Goal: Task Accomplishment & Management: Use online tool/utility

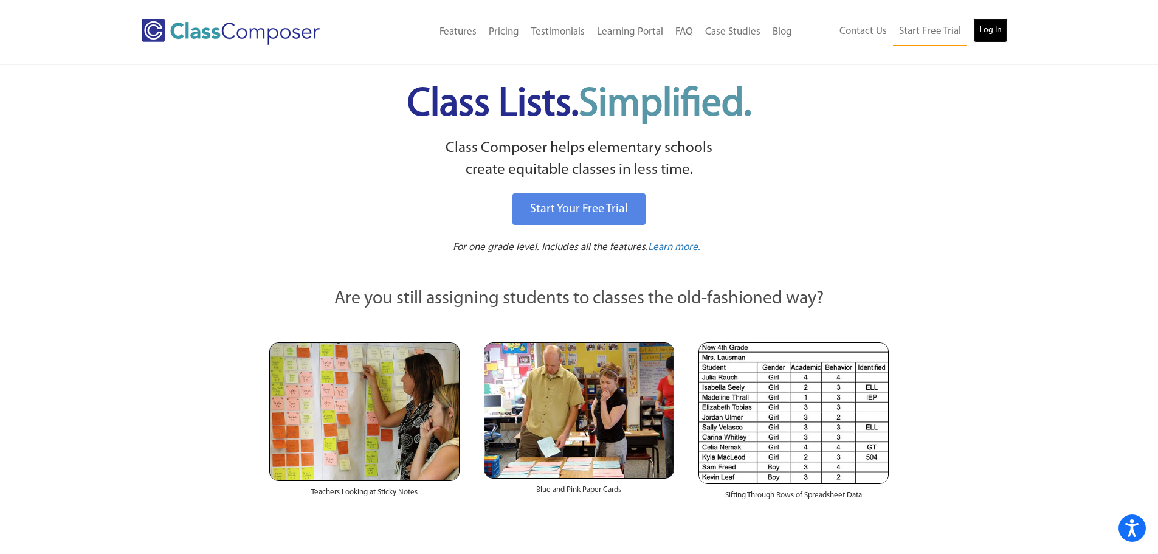
click at [997, 40] on link "Log In" at bounding box center [990, 30] width 35 height 24
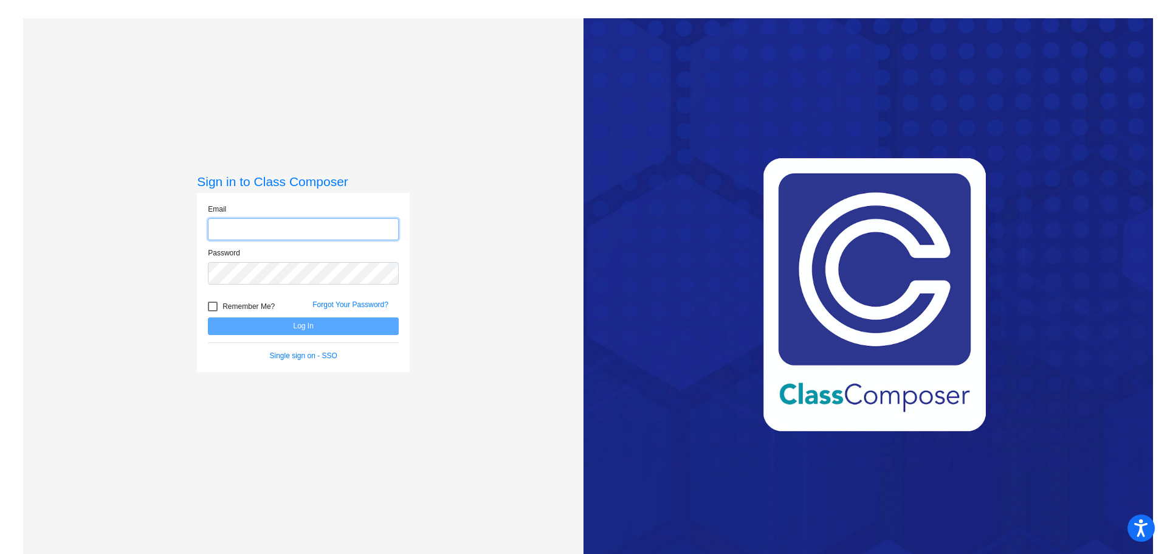
type input "teresa.bendel@k12.wv.us"
click at [279, 329] on button "Log In" at bounding box center [303, 326] width 191 height 18
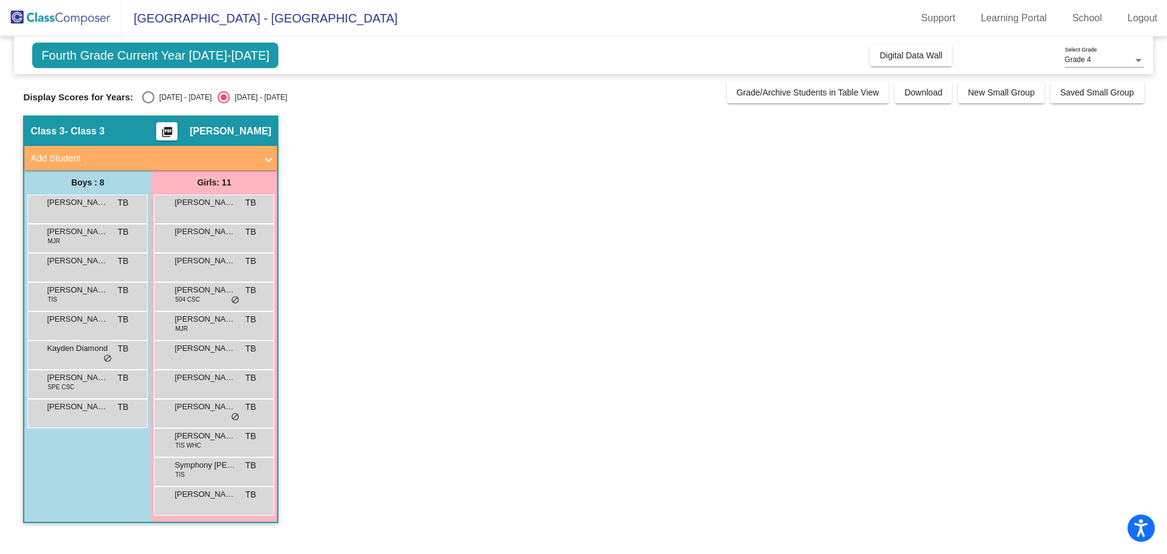
click at [182, 425] on div "Penelope Wysong TB lock do_not_disturb_alt" at bounding box center [214, 413] width 120 height 29
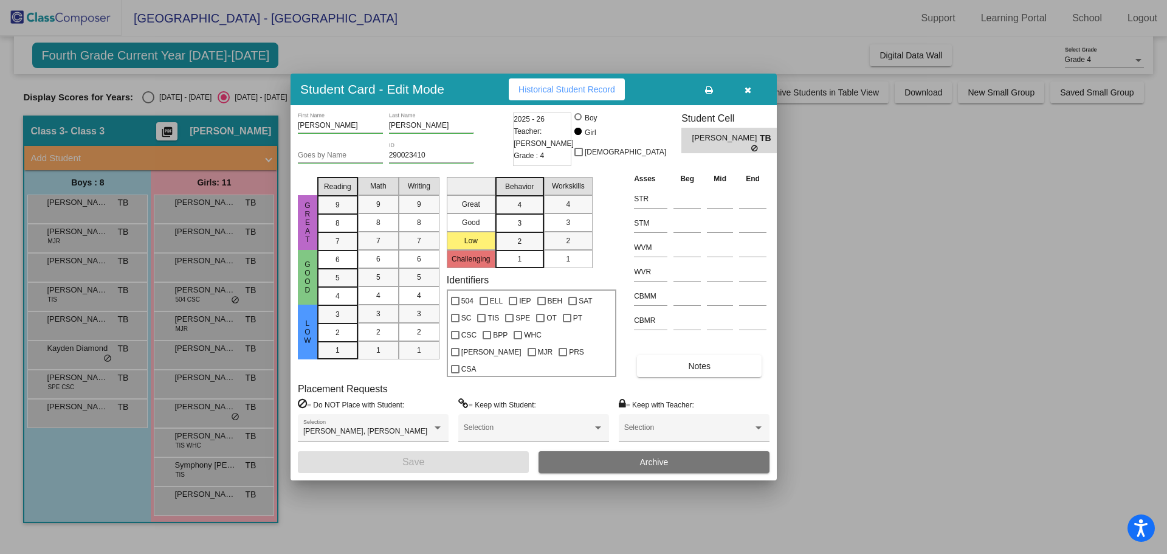
click at [746, 94] on icon "button" at bounding box center [748, 90] width 7 height 9
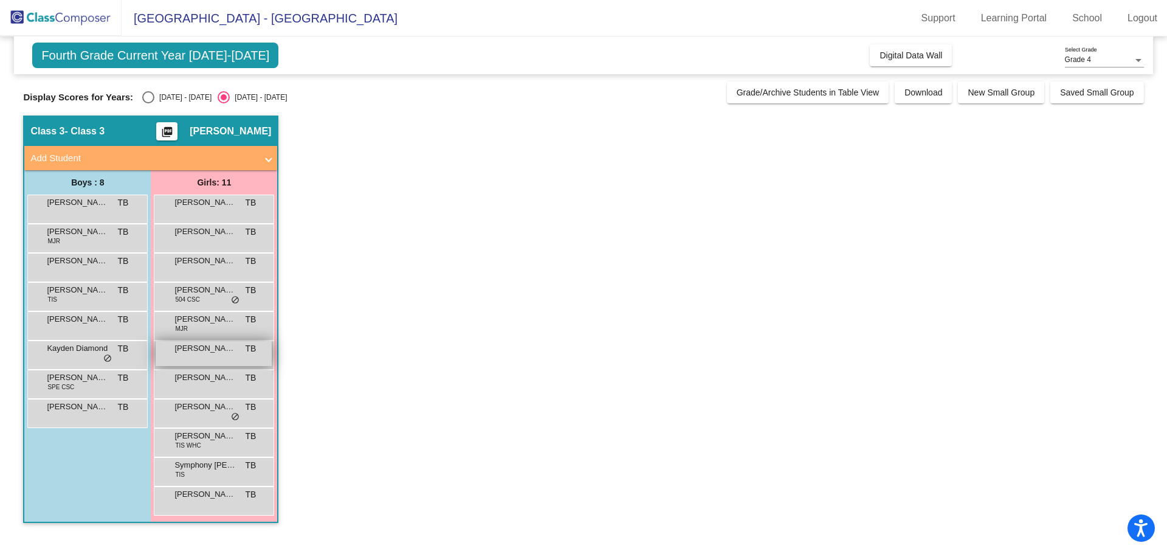
click at [203, 356] on div "Gianni Eafrati TB lock do_not_disturb_alt" at bounding box center [214, 353] width 116 height 25
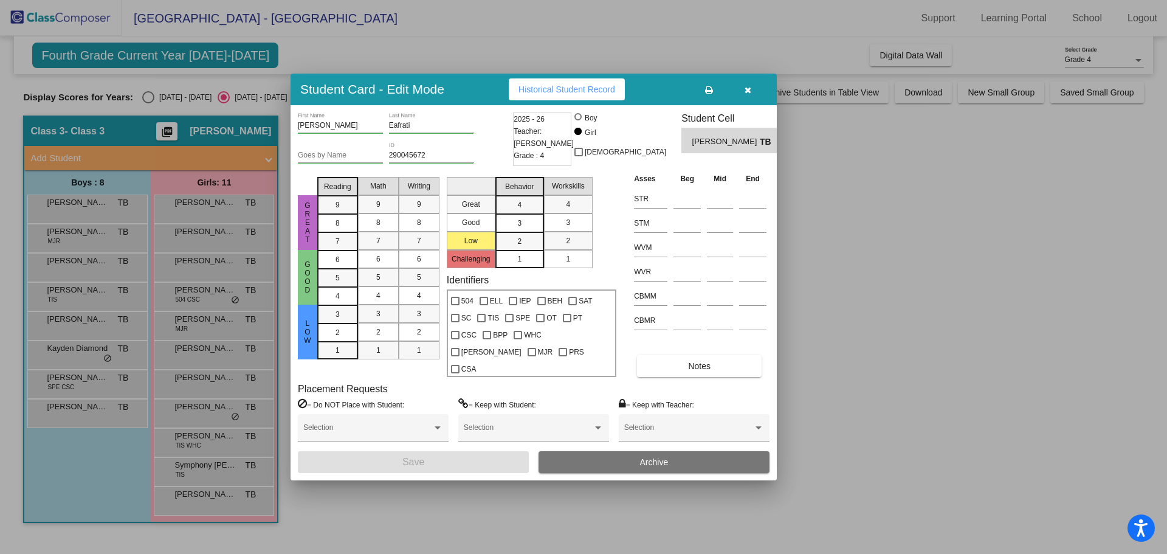
click at [763, 93] on button "button" at bounding box center [747, 89] width 39 height 22
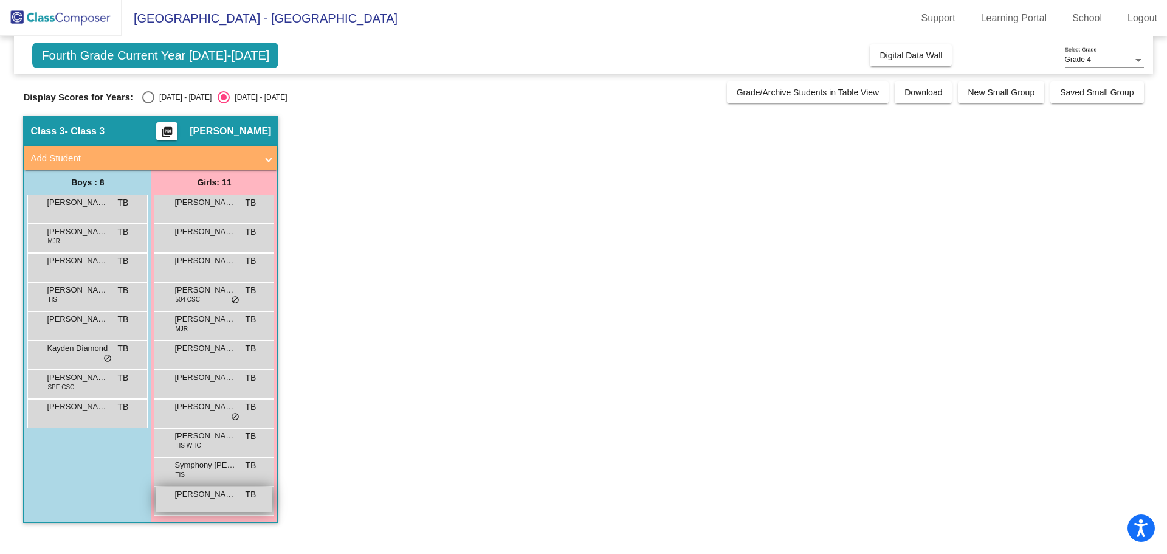
click at [191, 499] on span "Zalayna Miller" at bounding box center [204, 494] width 61 height 12
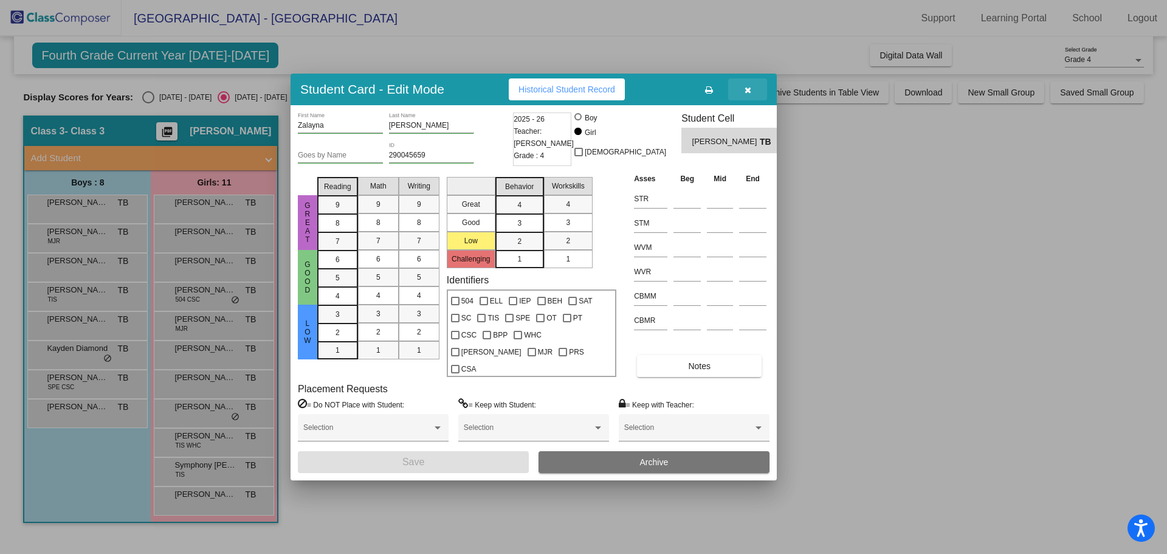
click at [746, 94] on icon "button" at bounding box center [748, 90] width 7 height 9
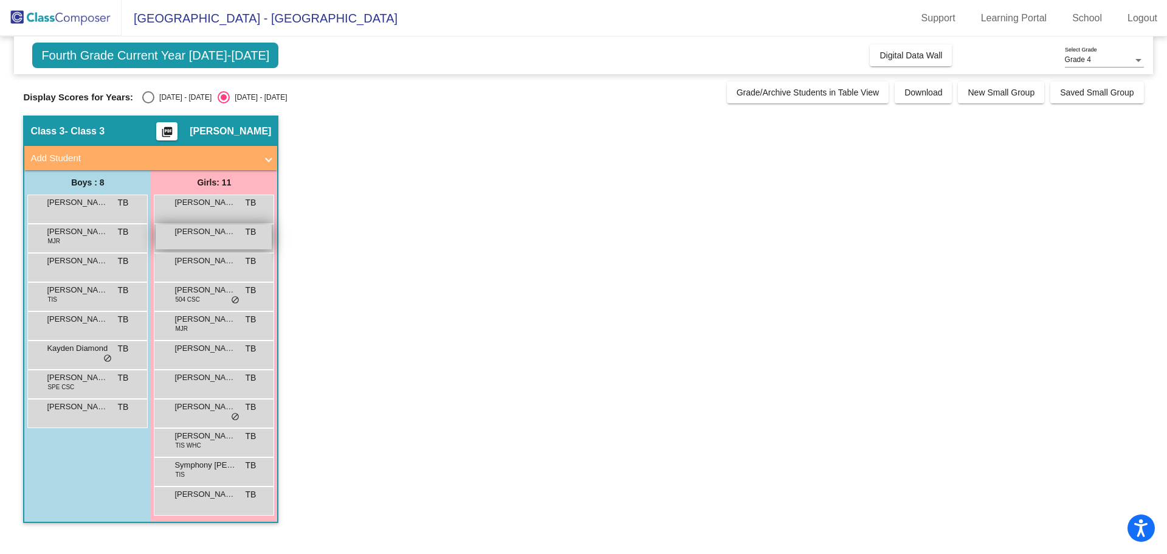
click at [197, 237] on span "Agatha Gomez" at bounding box center [204, 231] width 61 height 12
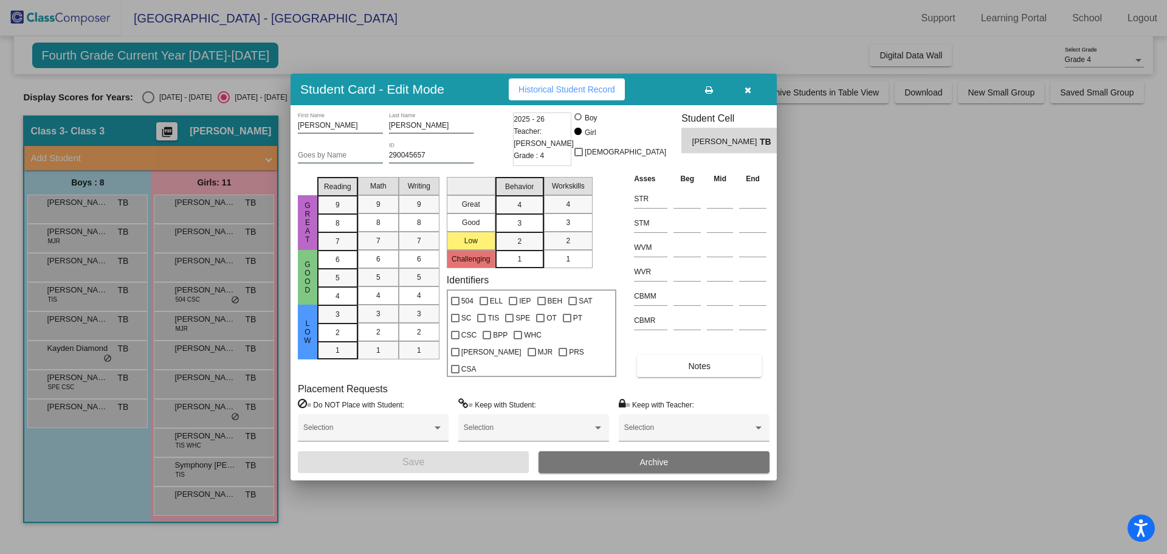
click at [754, 95] on button "button" at bounding box center [747, 89] width 39 height 22
